Goal: Task Accomplishment & Management: Use online tool/utility

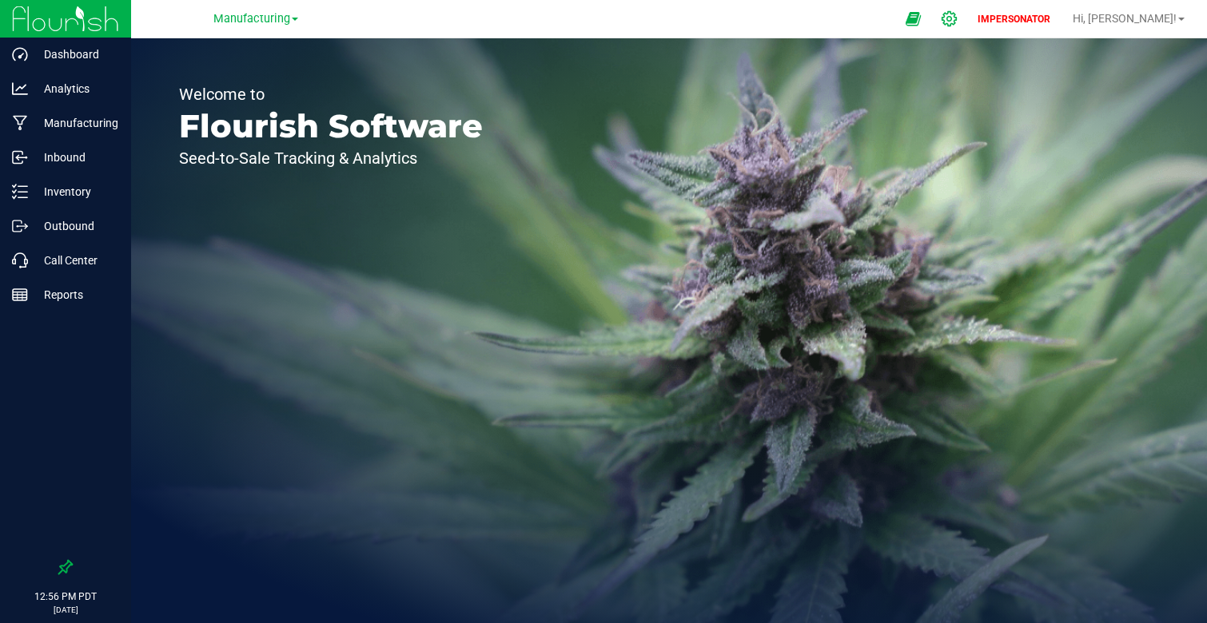
click at [969, 8] on div at bounding box center [950, 19] width 40 height 34
click at [957, 18] on icon at bounding box center [949, 18] width 17 height 17
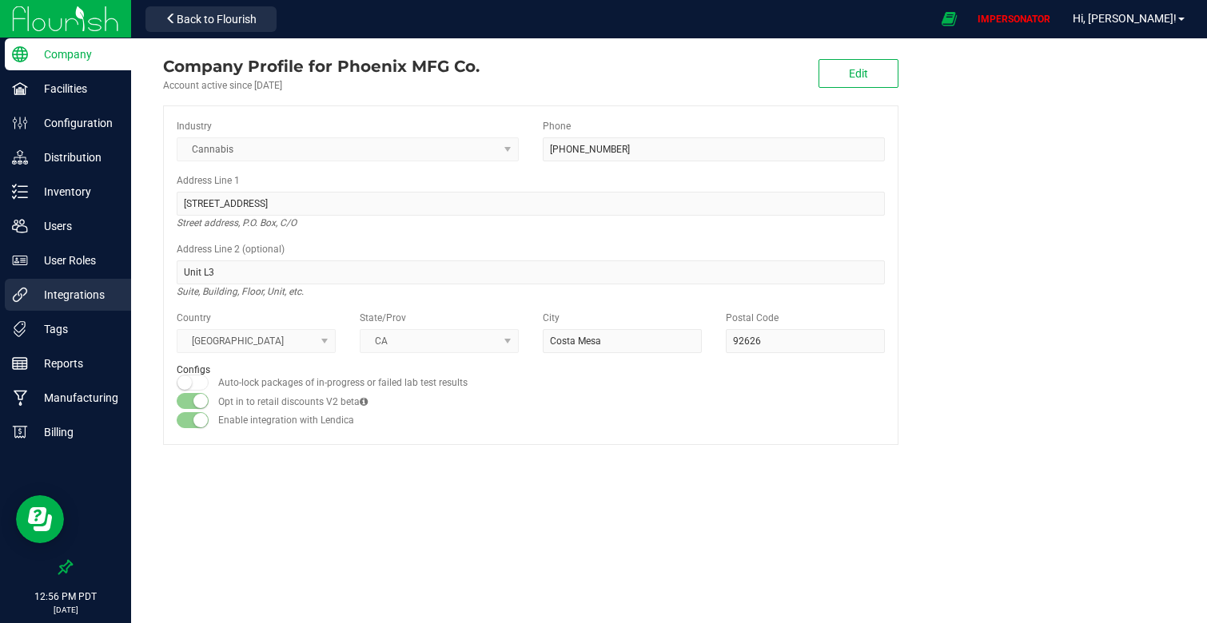
click at [86, 297] on p "Integrations" at bounding box center [76, 294] width 96 height 19
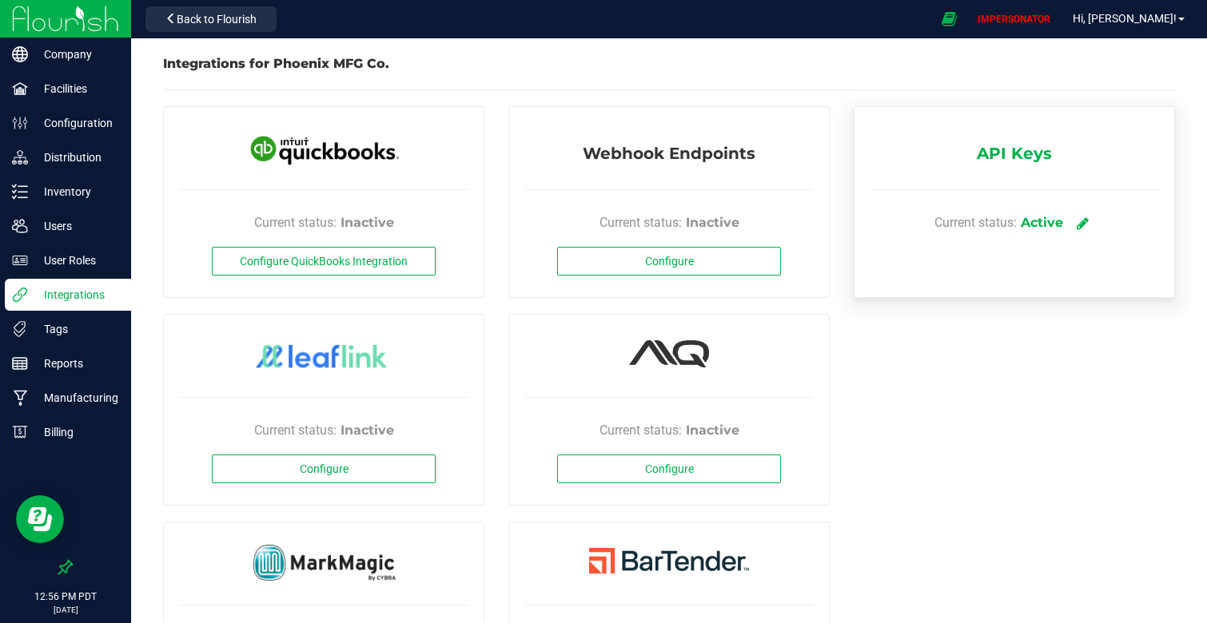
click at [1087, 225] on icon at bounding box center [1083, 223] width 12 height 14
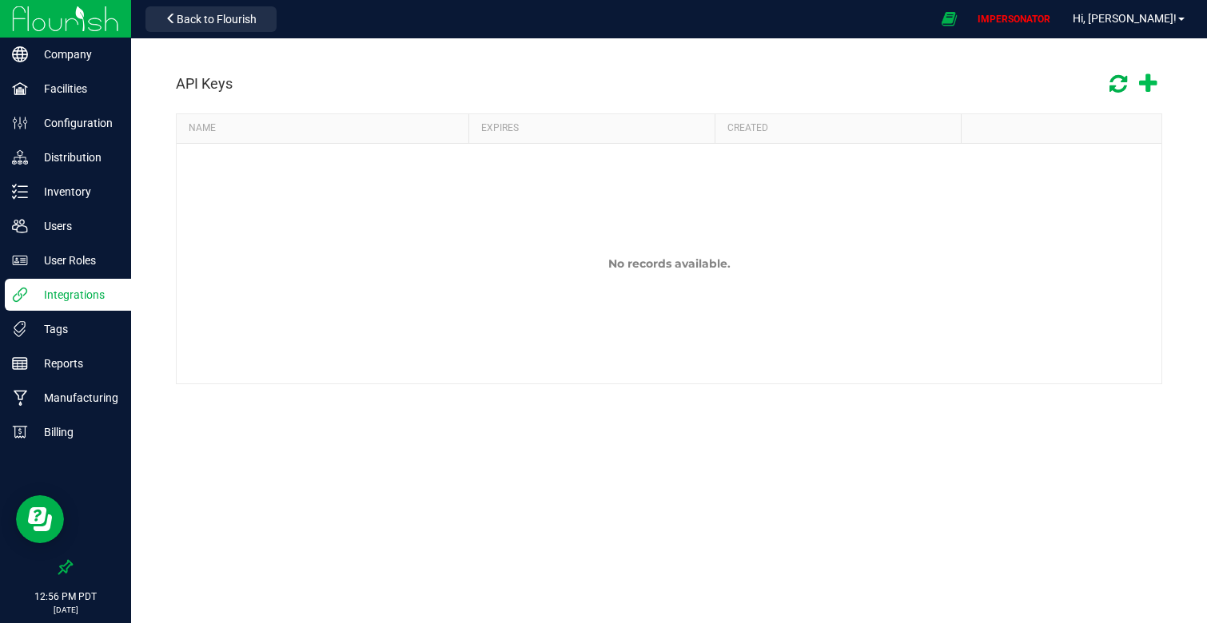
click at [1152, 80] on icon at bounding box center [1148, 84] width 18 height 23
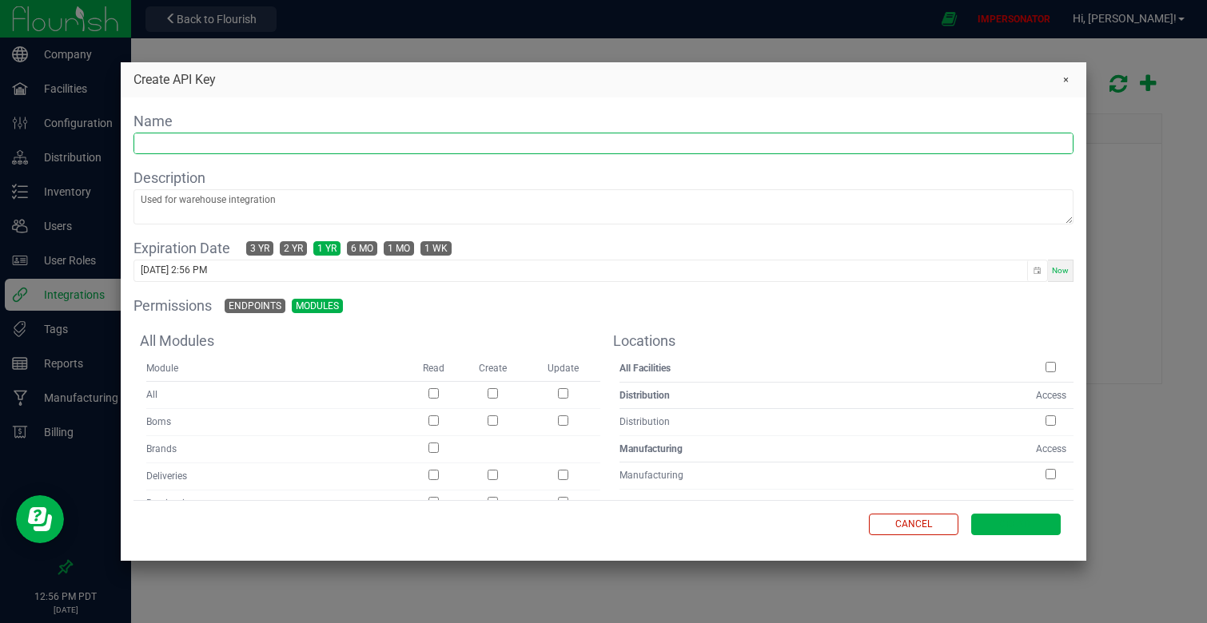
click at [352, 144] on input "text" at bounding box center [603, 143] width 938 height 20
type input "Wholesale Portal"
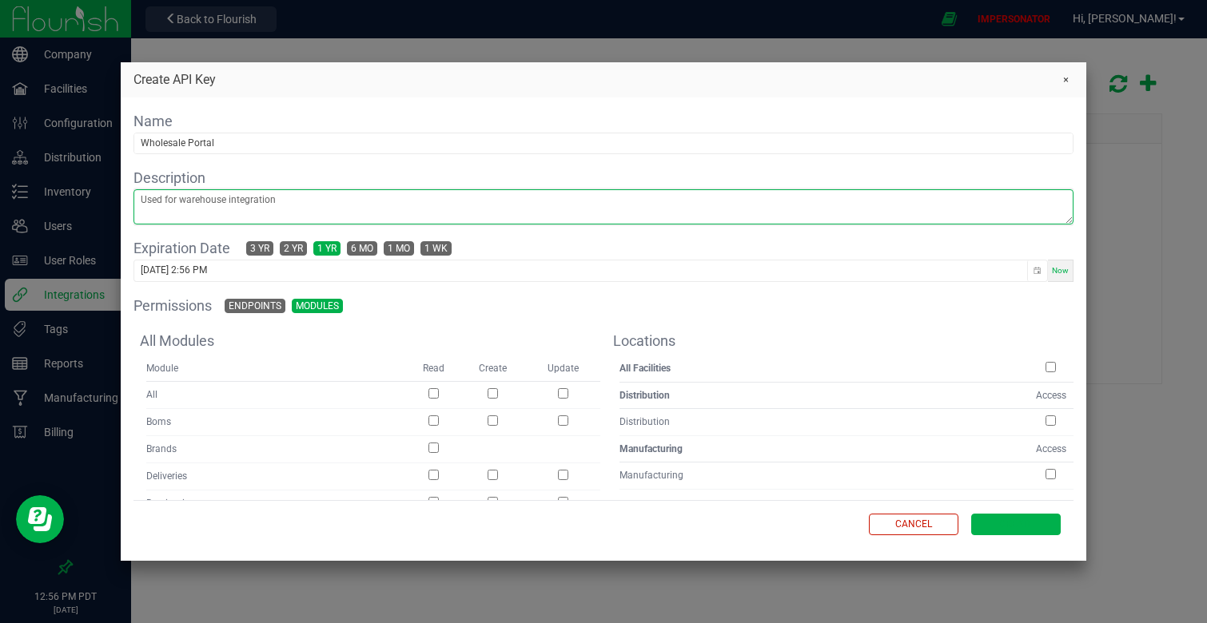
drag, startPoint x: 304, startPoint y: 202, endPoint x: 60, endPoint y: 200, distance: 243.8
click at [60, 200] on kendo-dialog "Create API Key Name Wholesale Portal Description Expiration Date 3 yr 2 yr 1 yr…" at bounding box center [603, 311] width 1207 height 623
type textarea "Used for online ordering"
click at [253, 255] on span "3 yr" at bounding box center [259, 248] width 19 height 13
type input "[DATE] 2:56 PM"
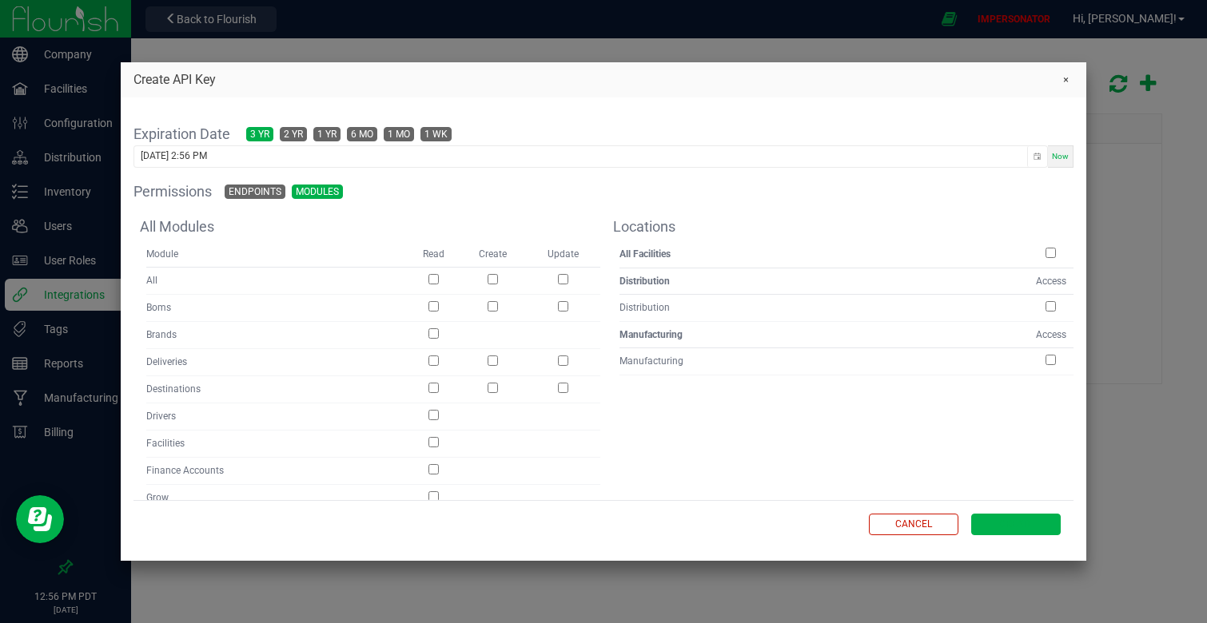
scroll to position [118, 0]
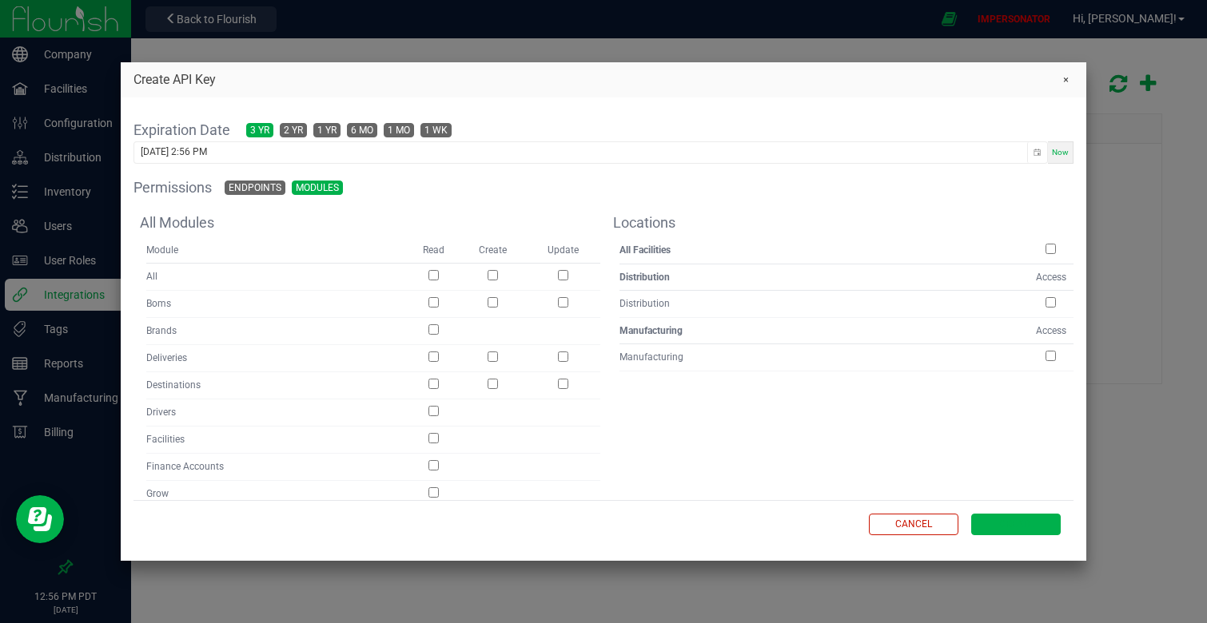
click at [434, 273] on input "checkbox" at bounding box center [433, 275] width 10 height 10
checkbox input "true"
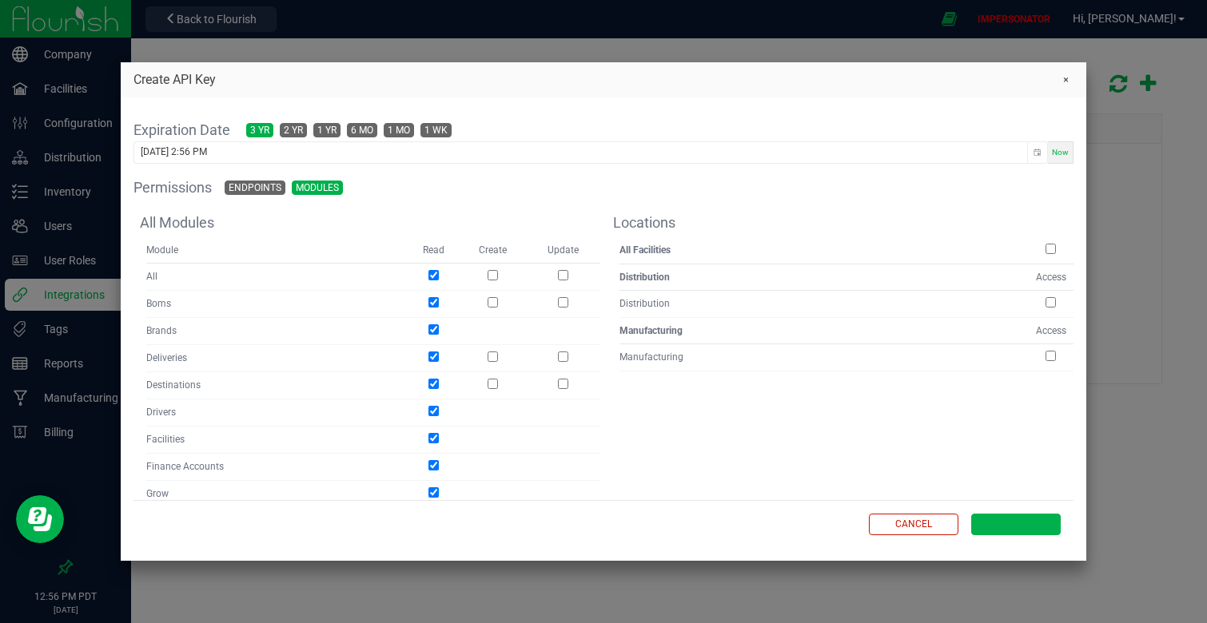
checkbox input "true"
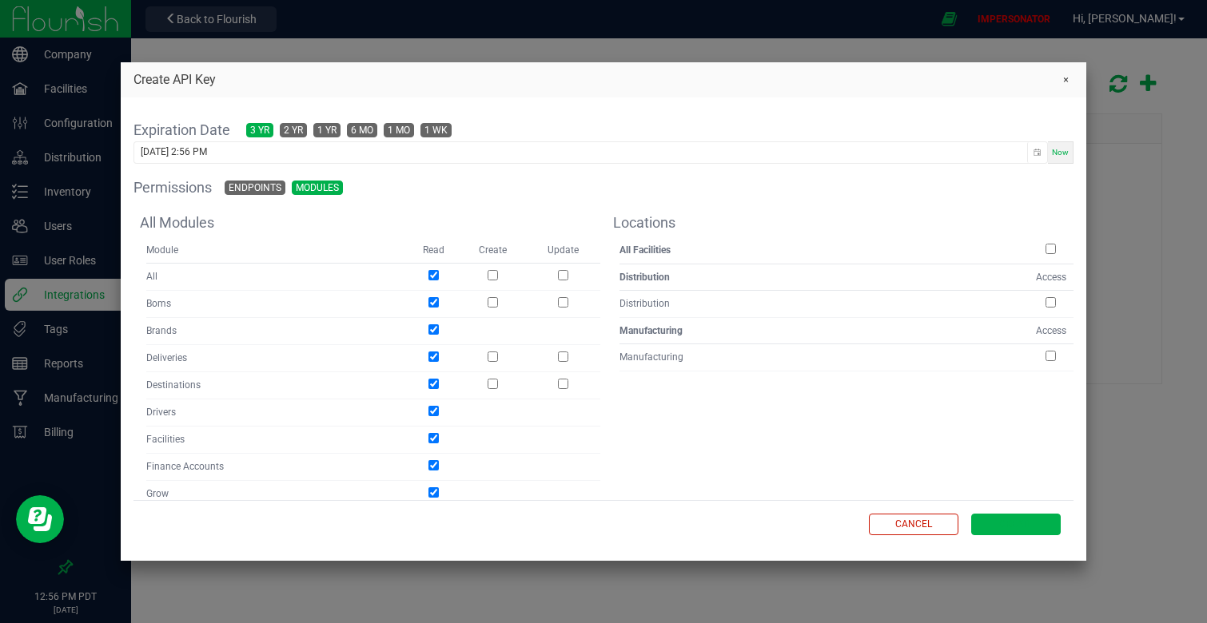
checkbox input "true"
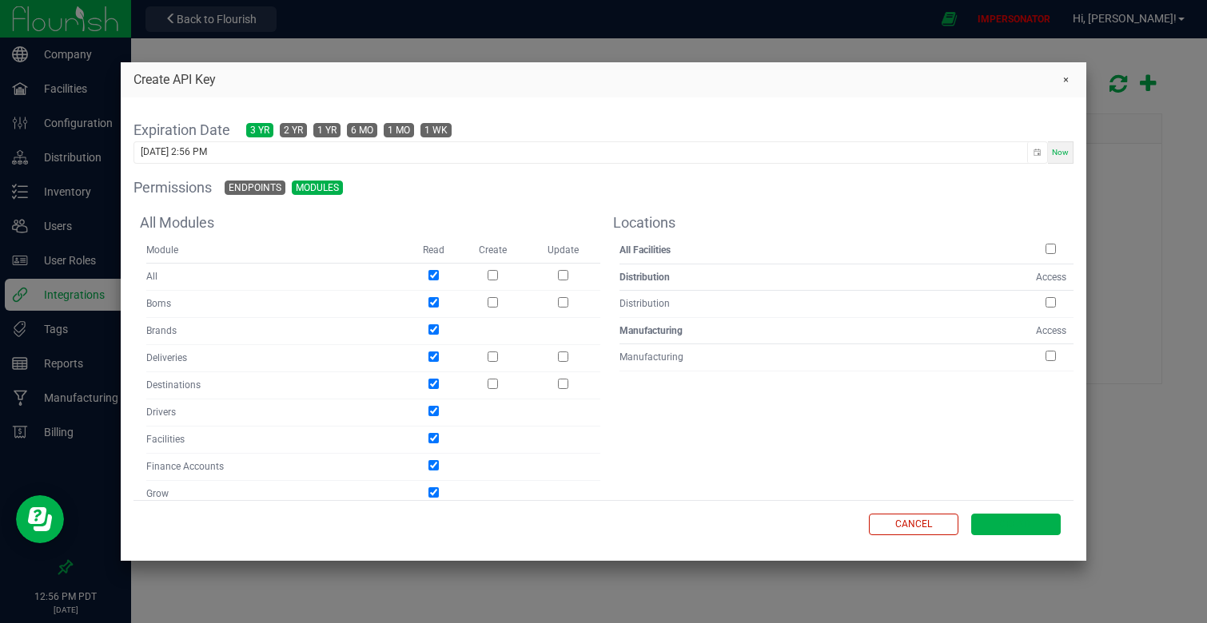
checkbox input "true"
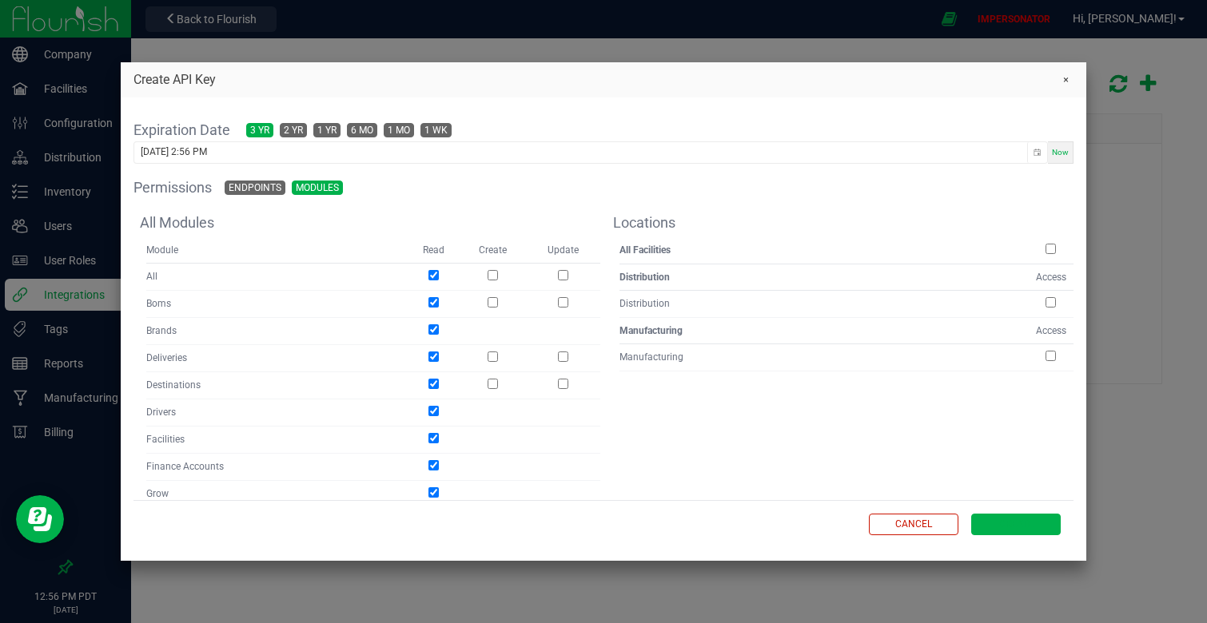
checkbox input "true"
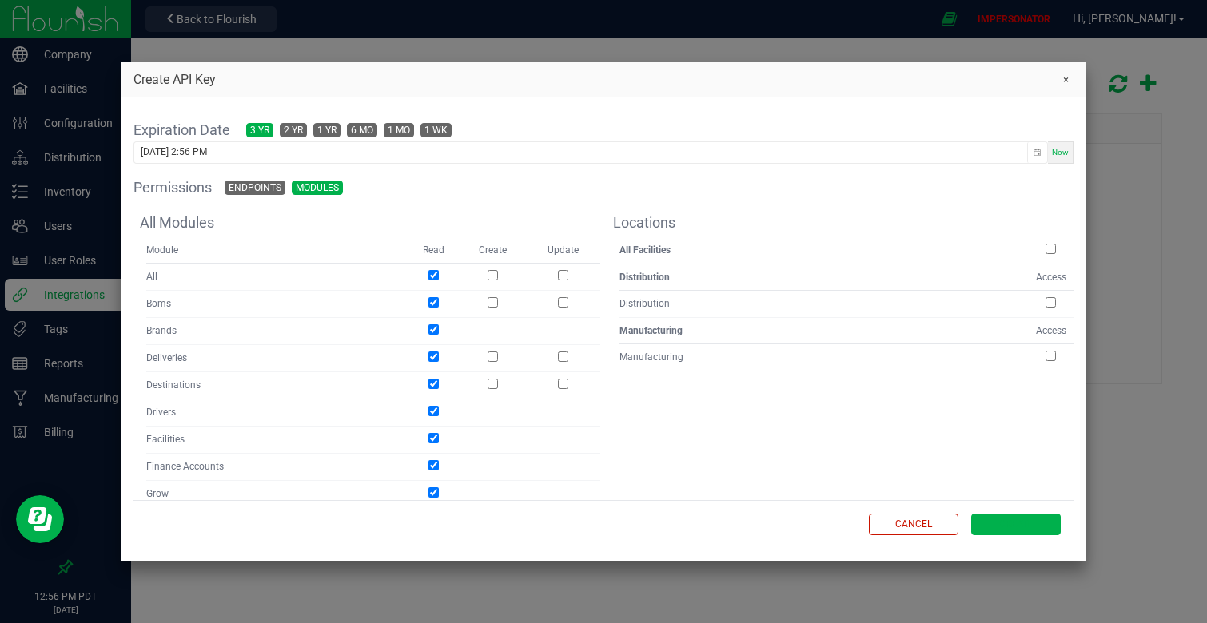
checkbox input "true"
click at [496, 274] on input "checkbox" at bounding box center [493, 275] width 10 height 10
checkbox input "true"
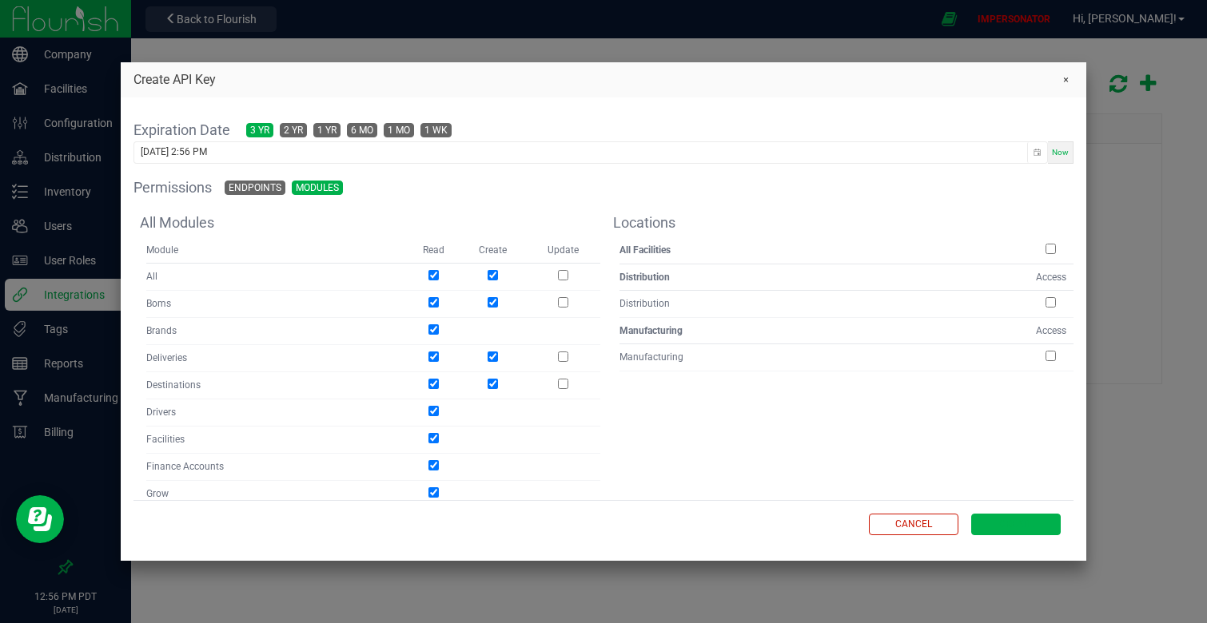
checkbox input "true"
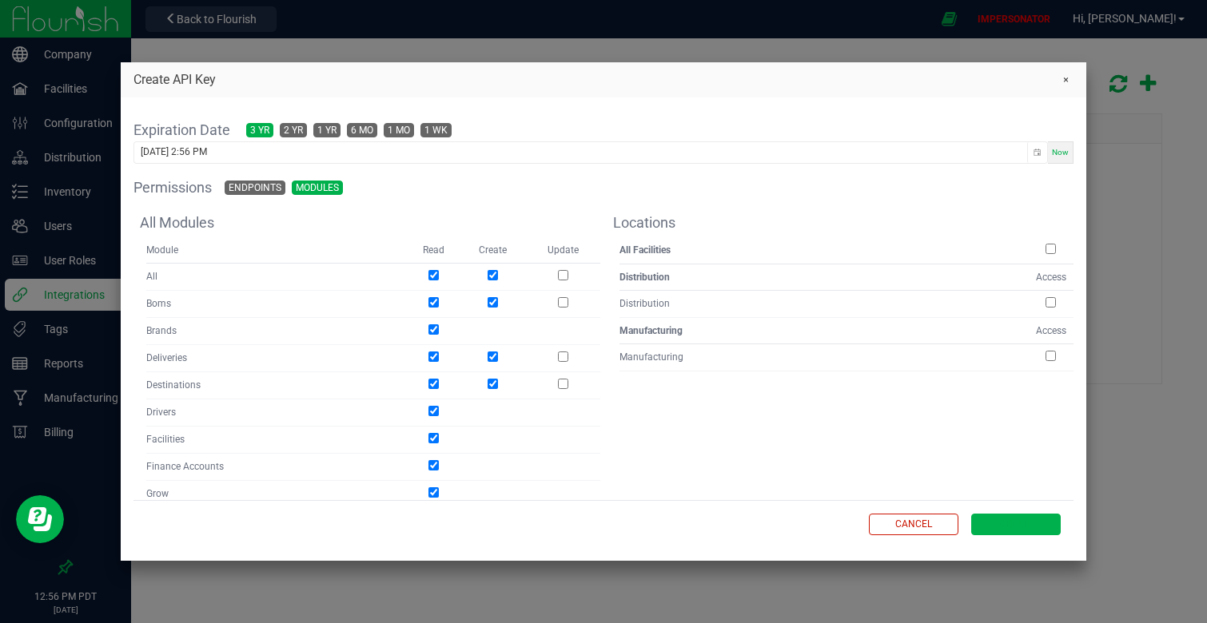
checkbox input "true"
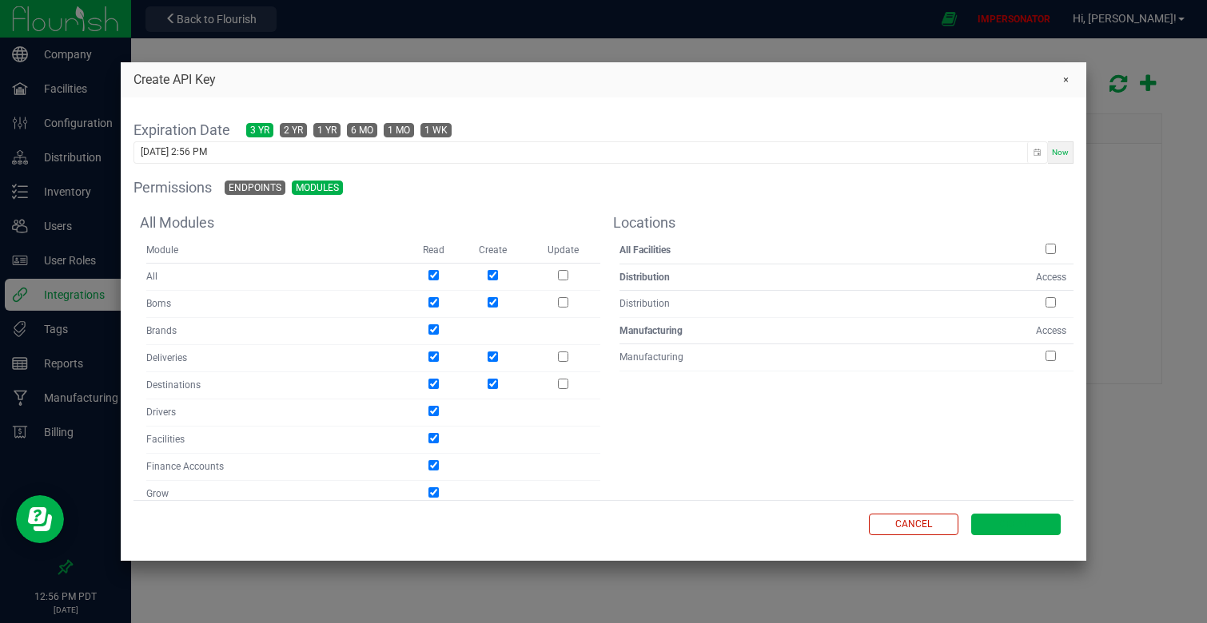
click at [563, 276] on input "checkbox" at bounding box center [563, 275] width 10 height 10
checkbox input "true"
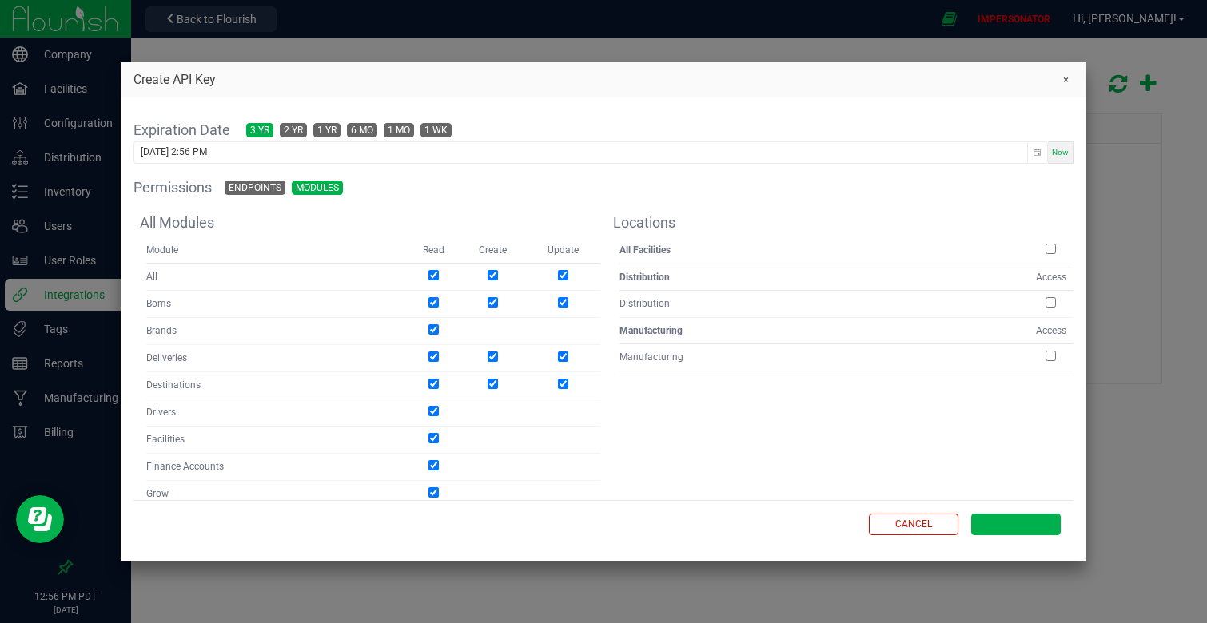
checkbox input "true"
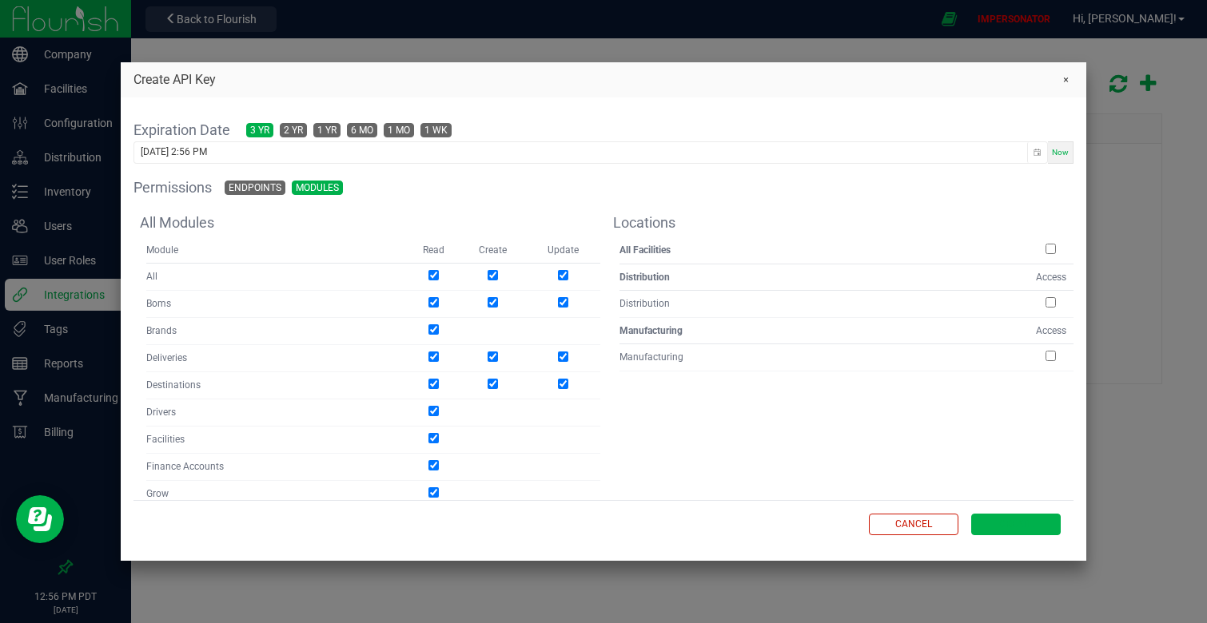
checkbox input "true"
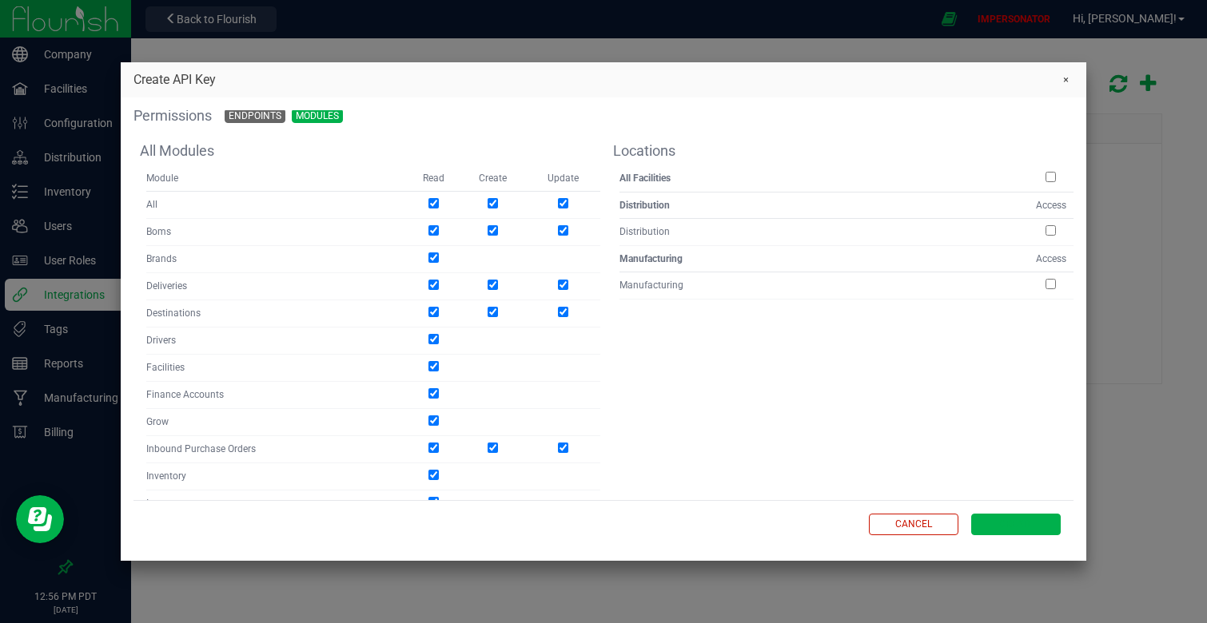
scroll to position [0, 0]
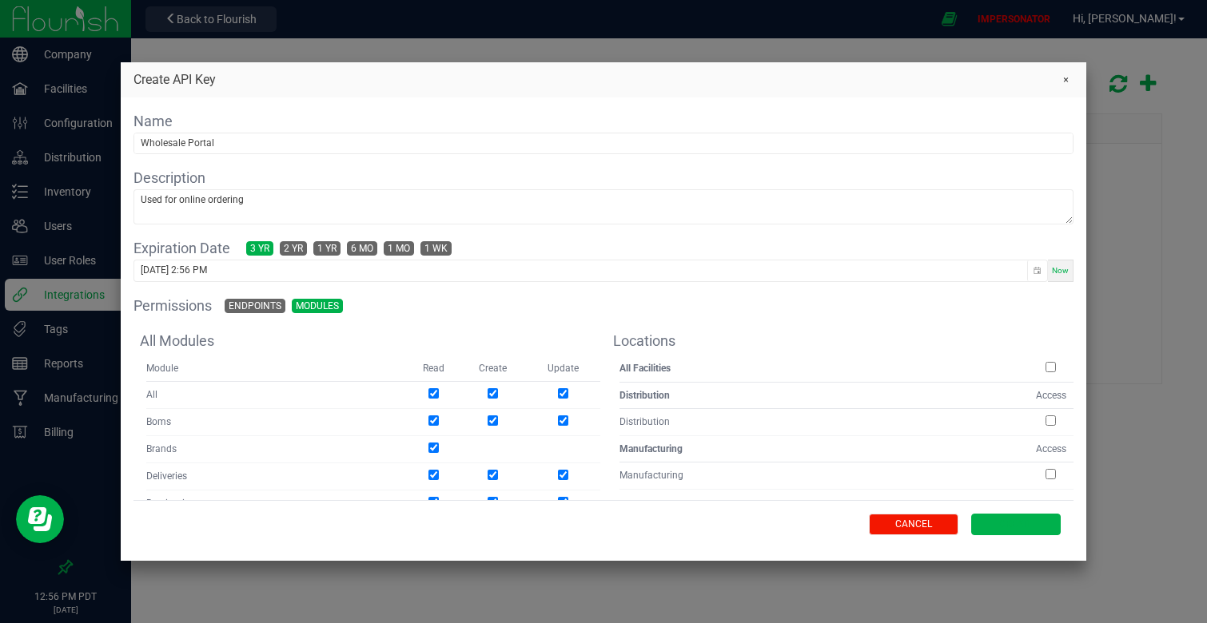
click at [910, 519] on span "Cancel" at bounding box center [913, 525] width 37 height 14
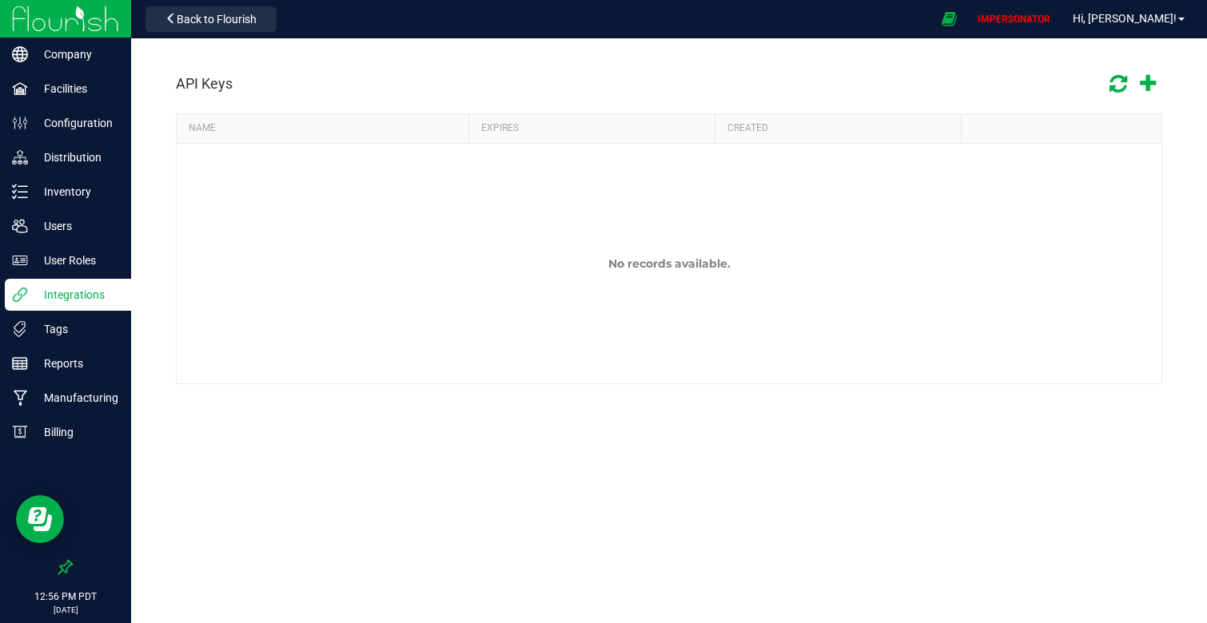
click at [713, 438] on div "API Keys NAME EXPIRES CREATED No records available." at bounding box center [669, 254] width 1076 height 432
click at [1145, 85] on icon at bounding box center [1148, 84] width 18 height 23
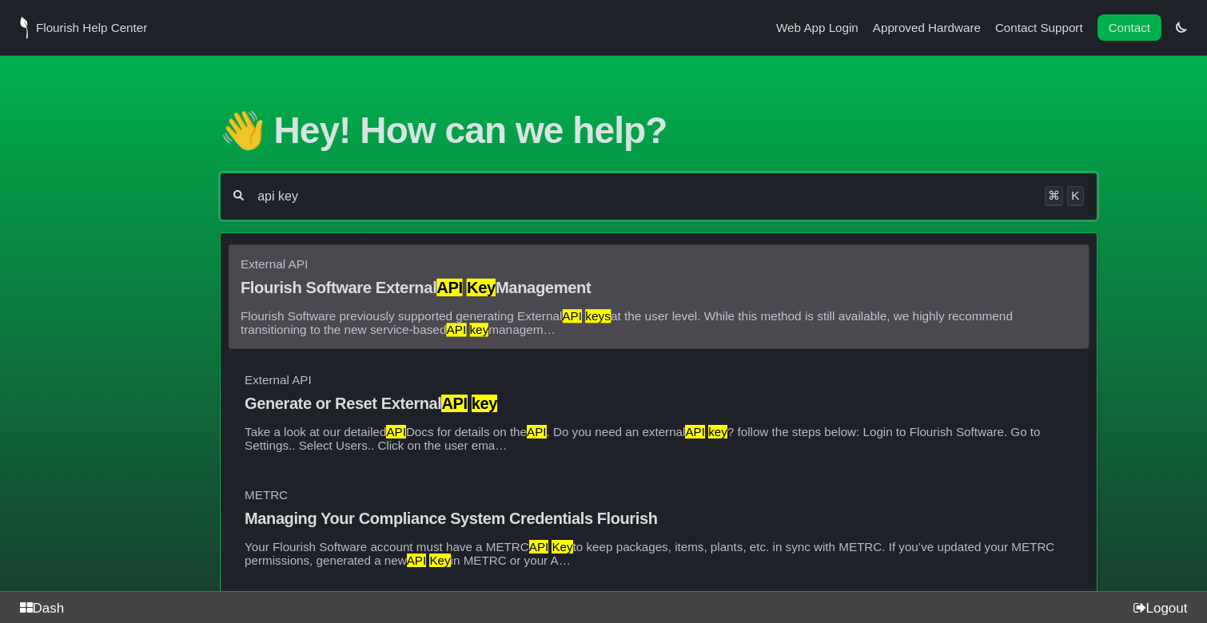
type input "api key"
click at [540, 310] on p "Flourish Software previously supported generating External API keys at the user…" at bounding box center [659, 323] width 836 height 27
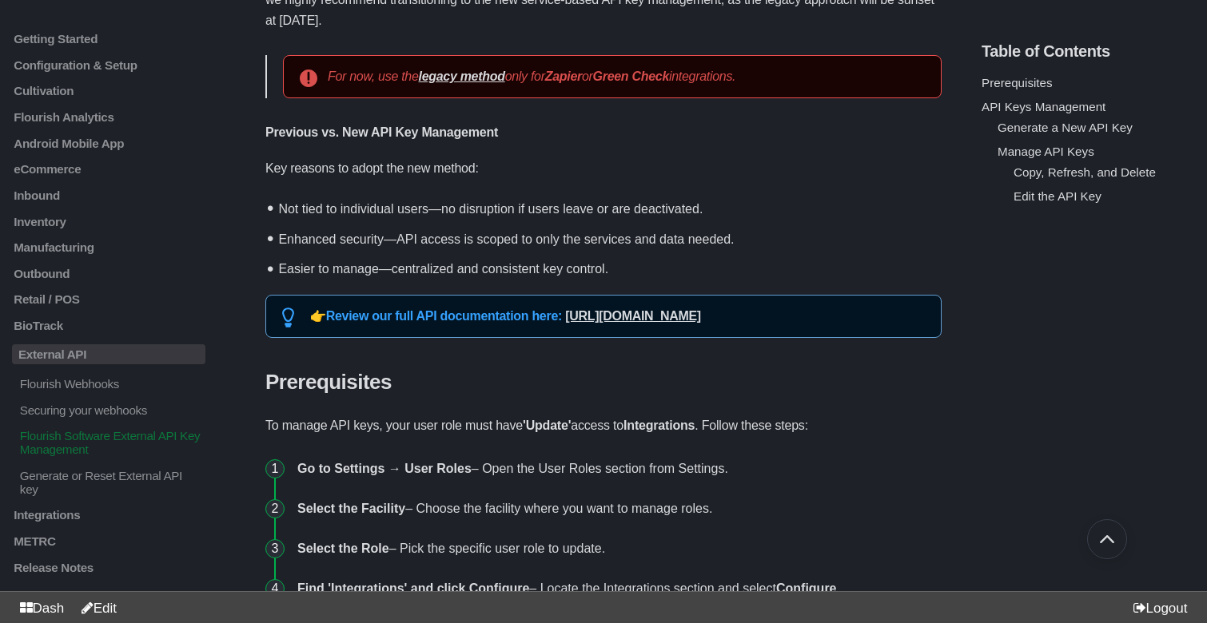
scroll to position [90, 0]
